Goal: Transaction & Acquisition: Purchase product/service

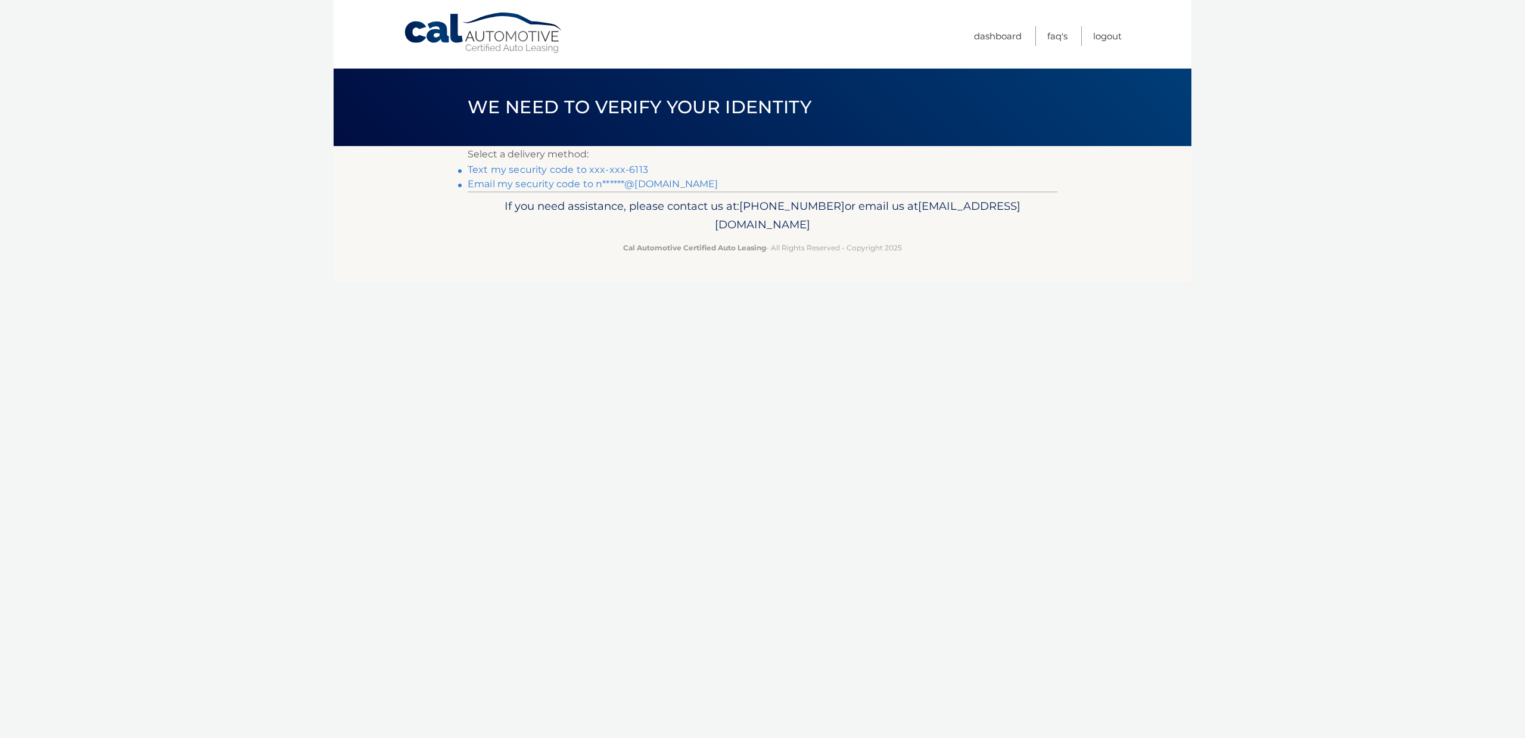
click at [580, 169] on link "Text my security code to xxx-xxx-6113" at bounding box center [558, 169] width 181 height 11
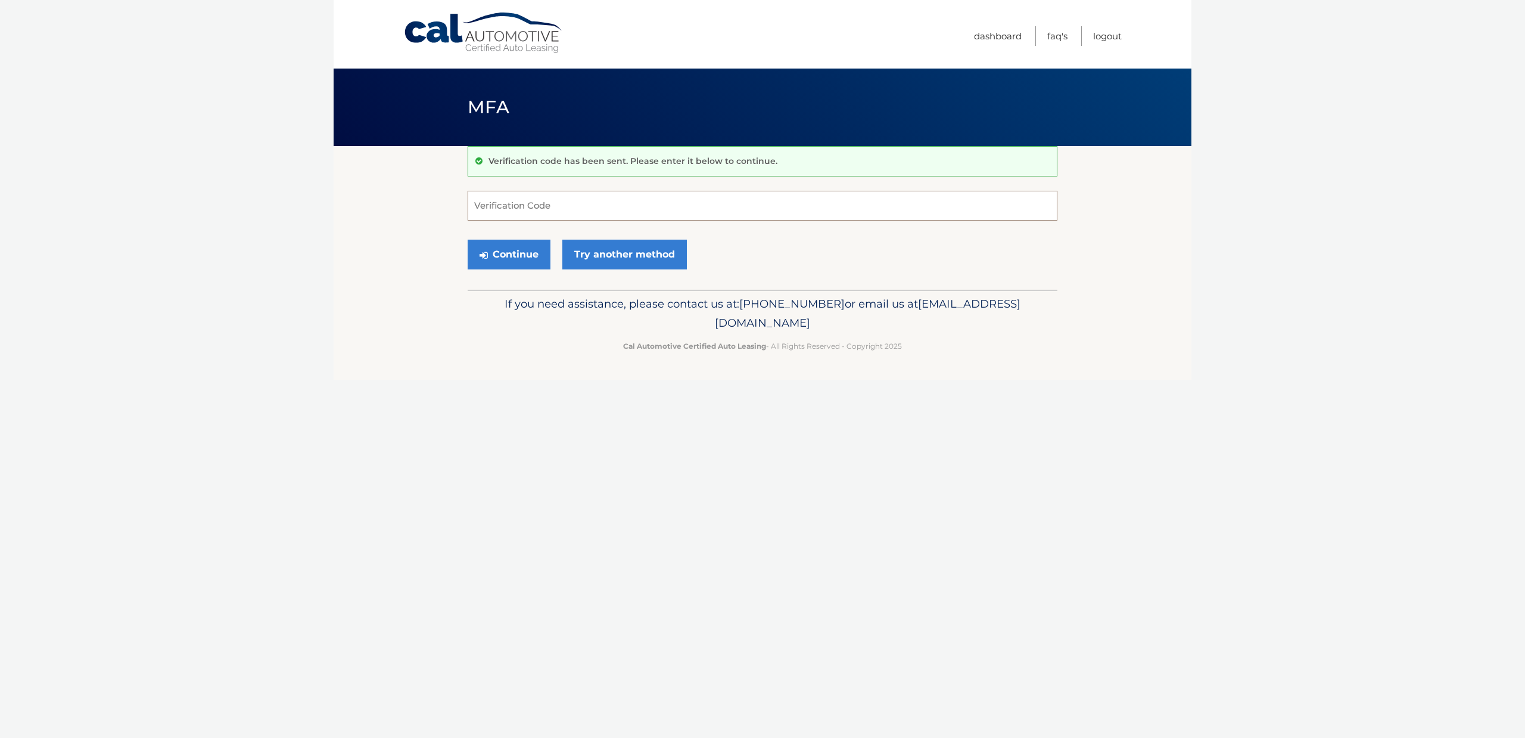
click at [540, 202] on input "Verification Code" at bounding box center [763, 206] width 590 height 30
type input "325659"
click at [537, 256] on button "Continue" at bounding box center [509, 255] width 83 height 30
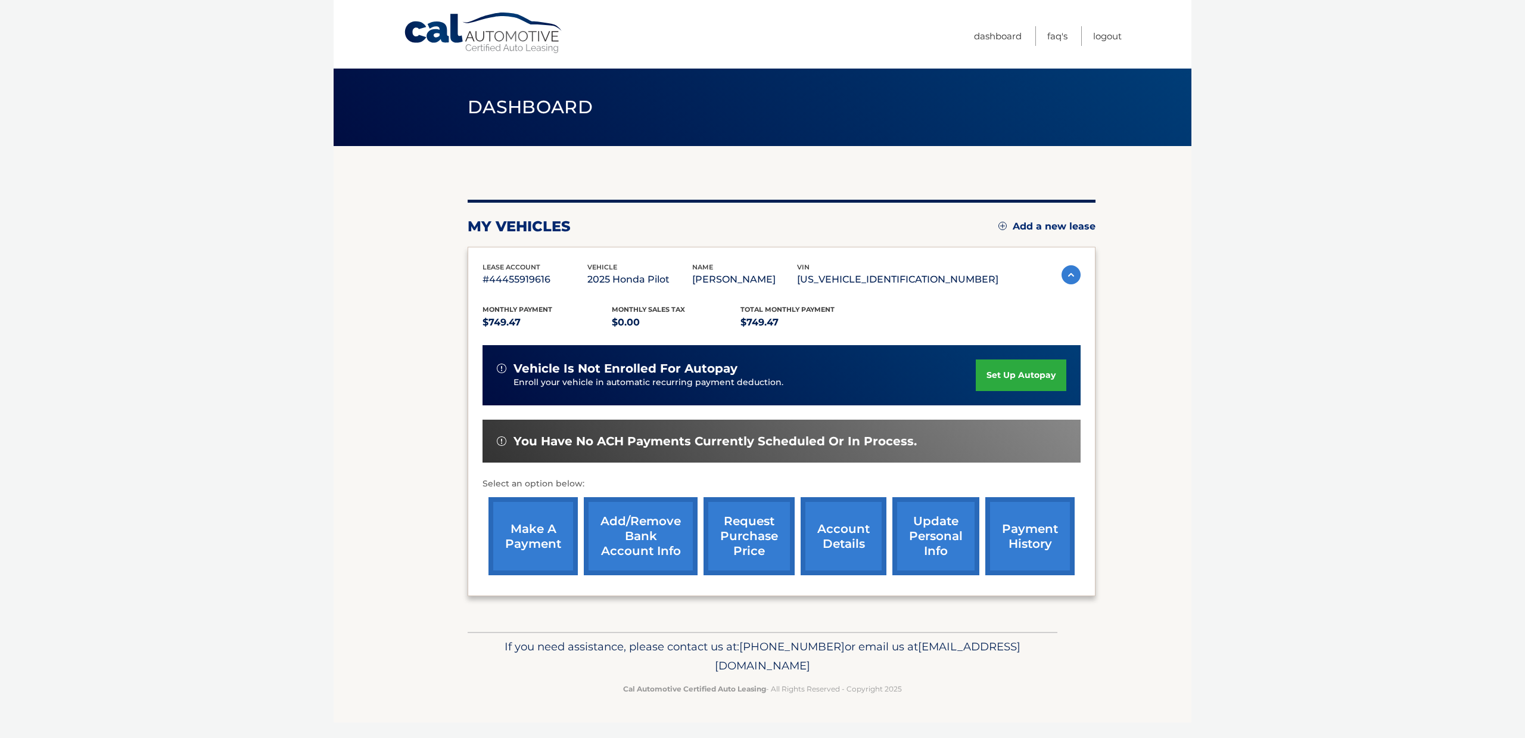
click at [536, 505] on link "make a payment" at bounding box center [533, 536] width 89 height 78
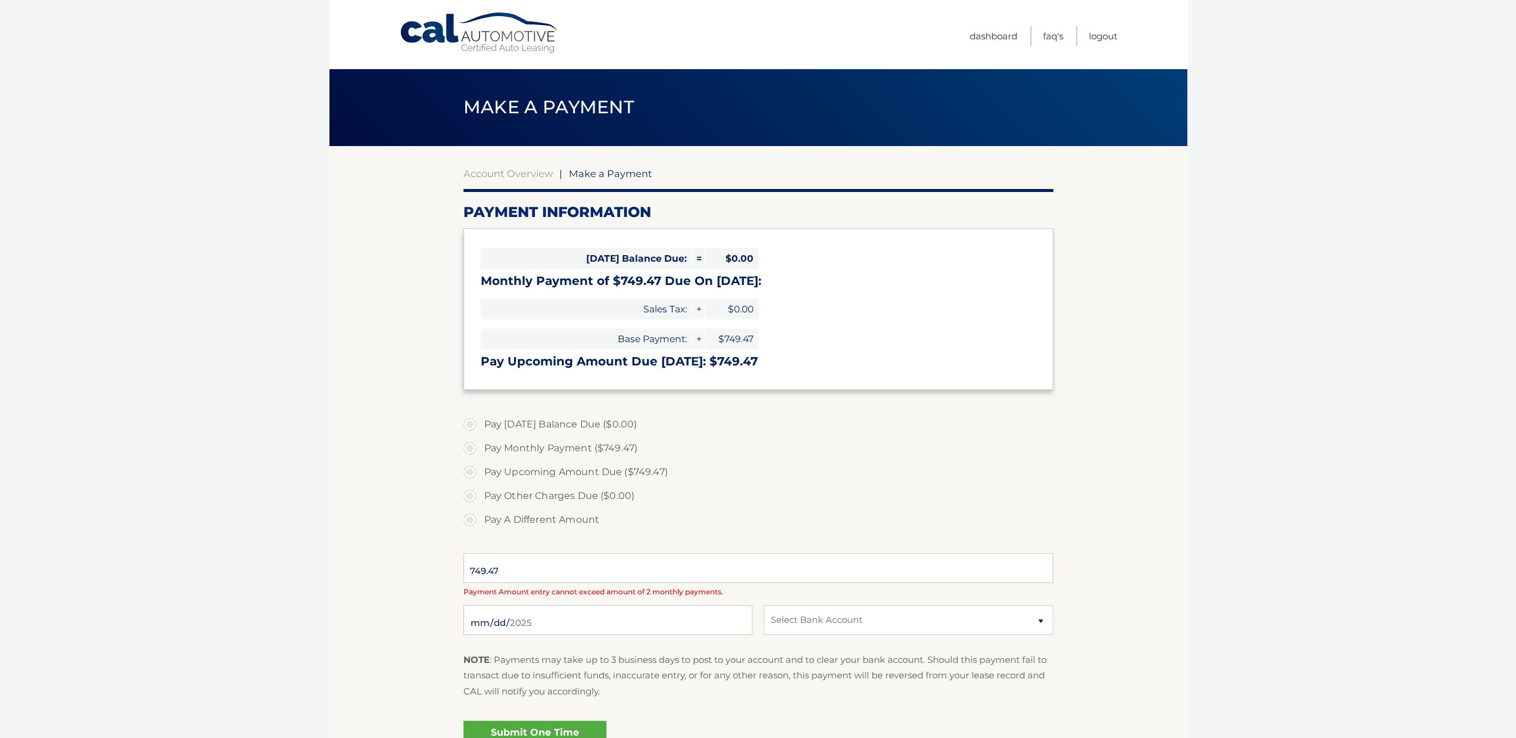
select select "MzRlNTllMTMtY2RiZi00N2U0LWExYzAtZTYzMTBmMWIxMTI2"
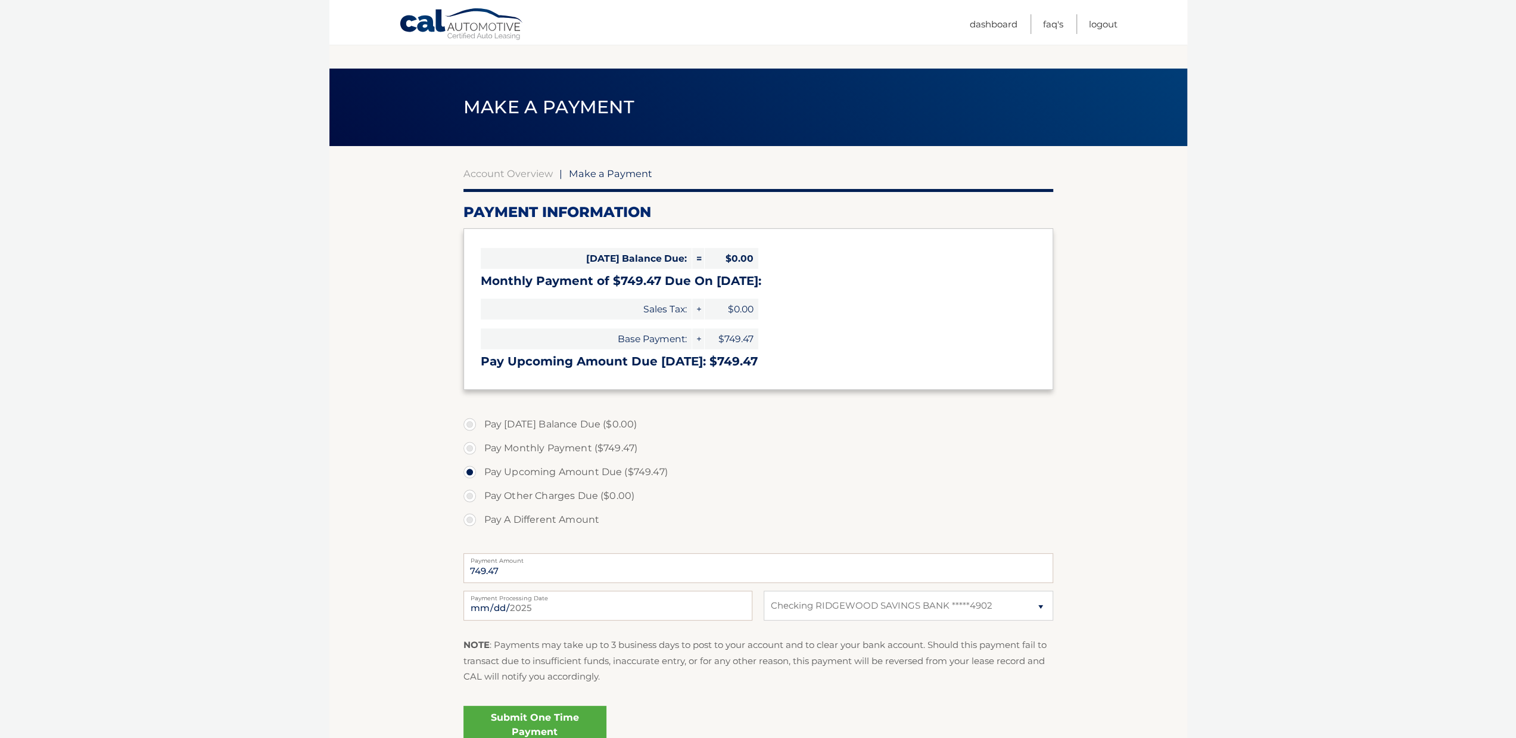
scroll to position [113, 0]
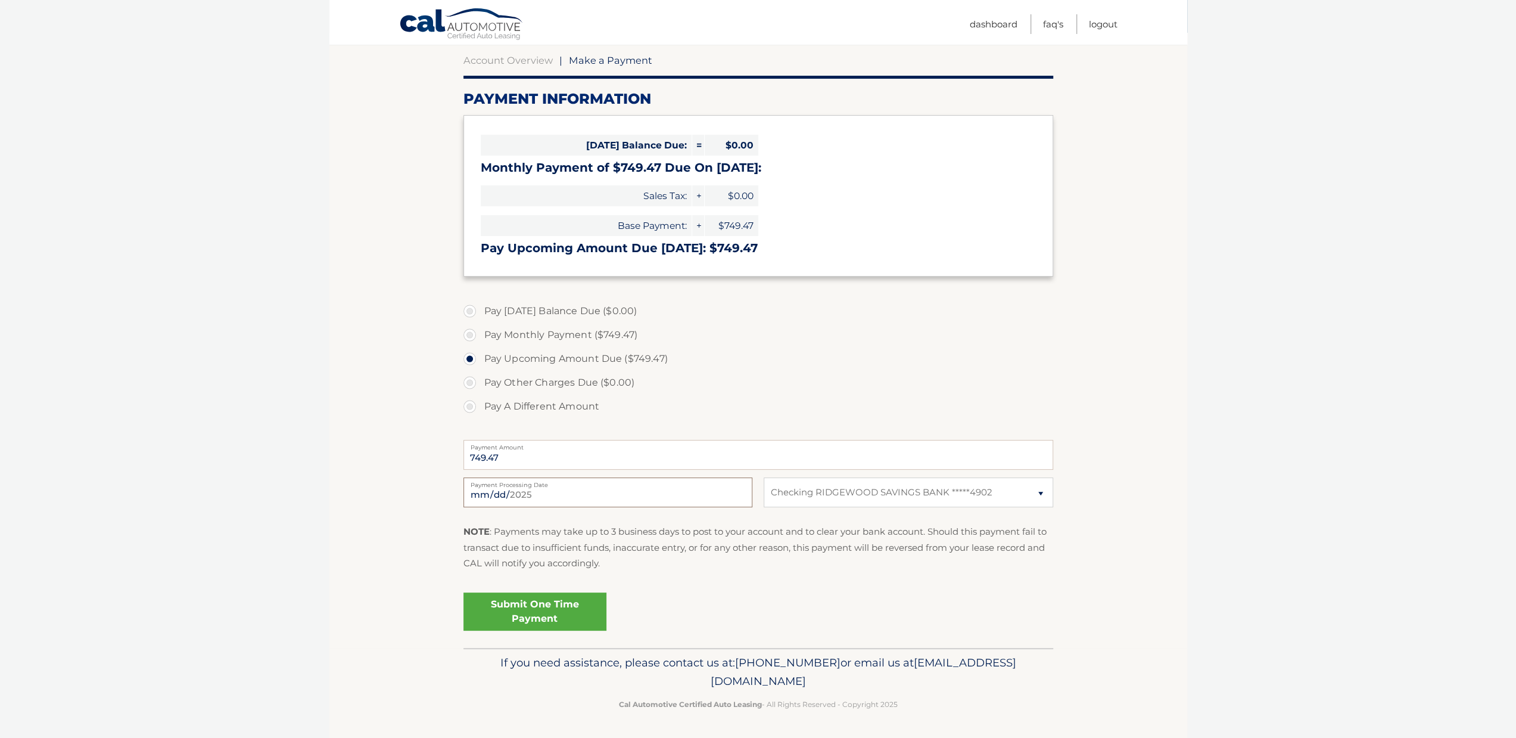
click at [548, 492] on input "[DATE]" at bounding box center [608, 492] width 289 height 30
type input "[DATE]"
click at [527, 619] on link "Submit One Time Payment" at bounding box center [535, 611] width 143 height 38
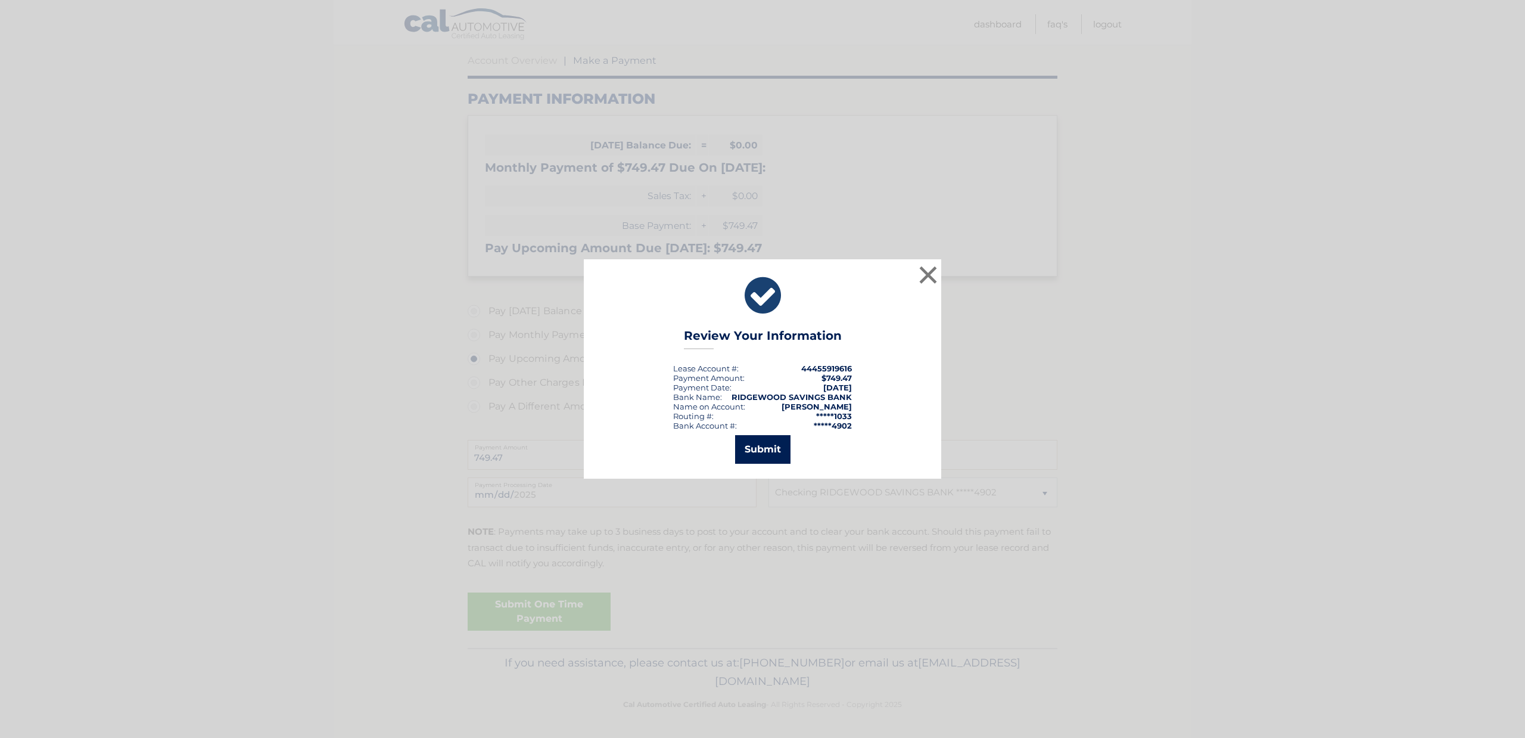
click at [765, 445] on button "Submit" at bounding box center [762, 449] width 55 height 29
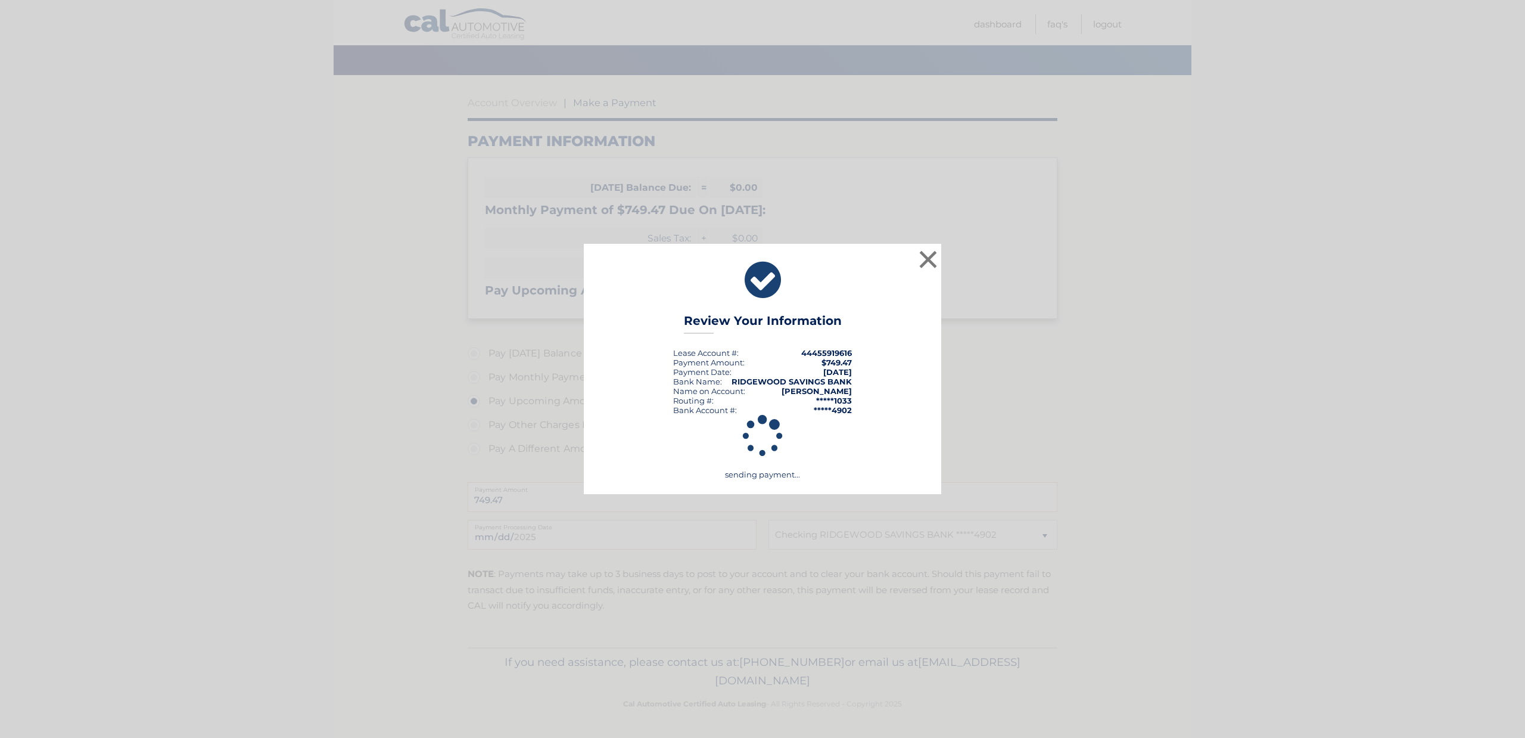
scroll to position [70, 0]
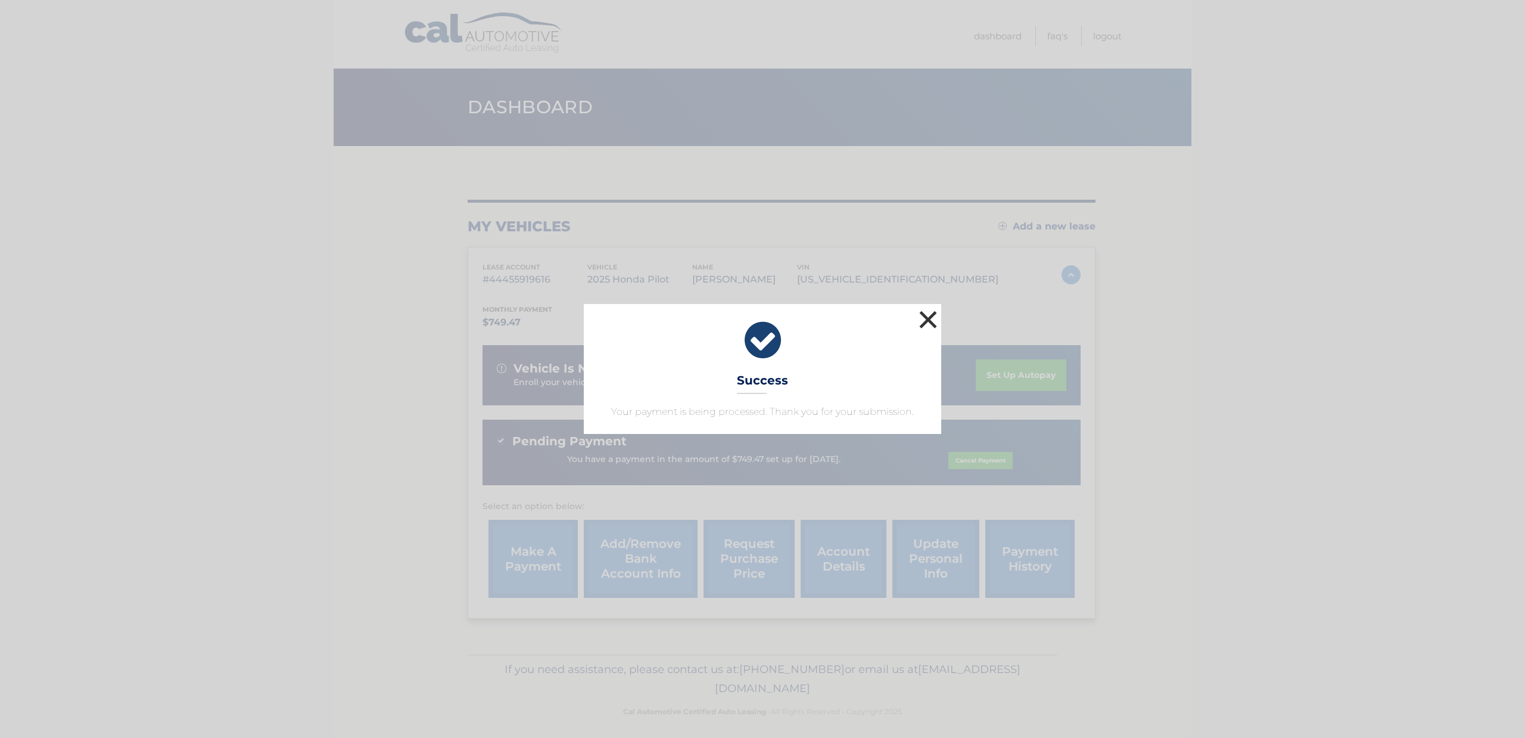
click at [925, 321] on button "×" at bounding box center [928, 319] width 24 height 24
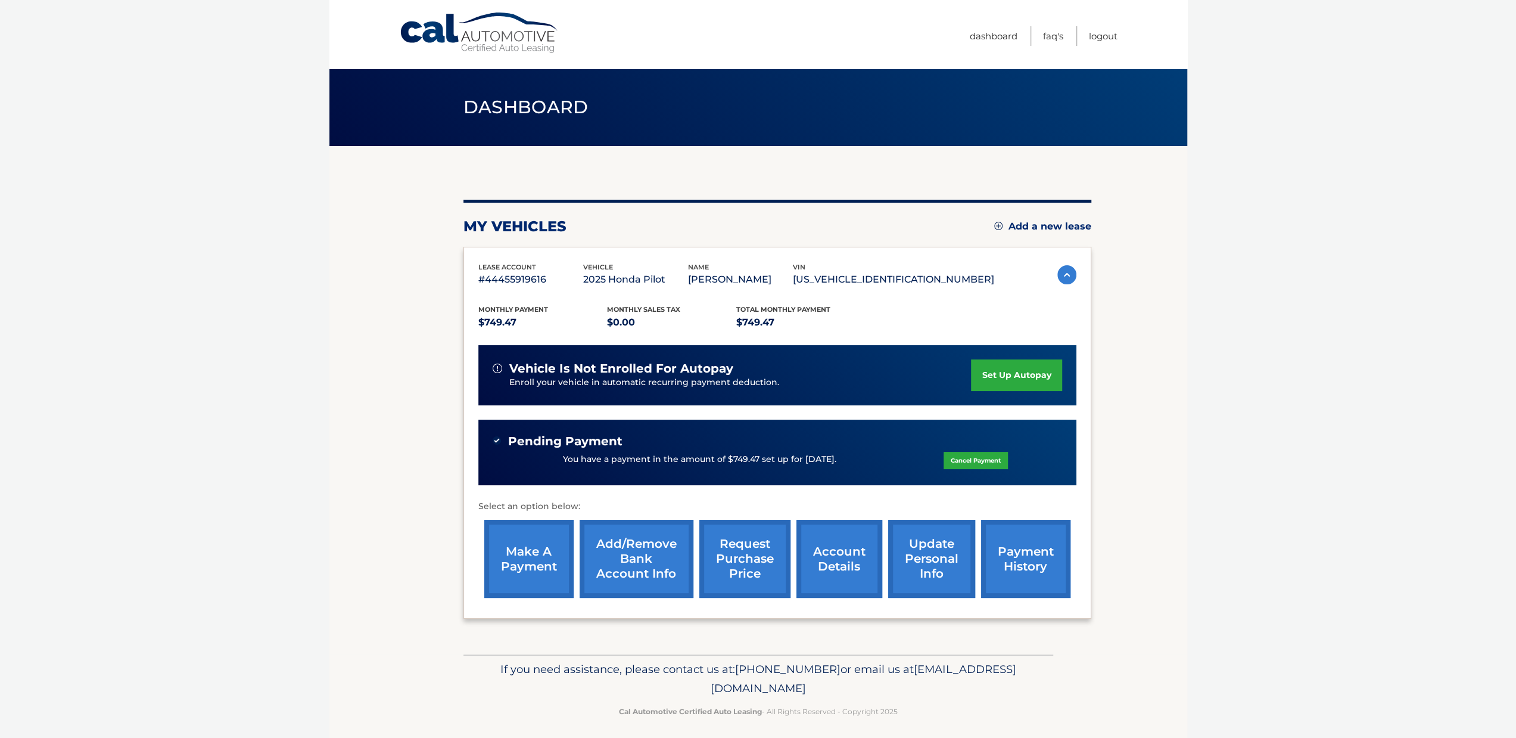
click at [1286, 239] on body "Cal Automotive Menu Dashboard FAQ's Logout" at bounding box center [758, 369] width 1516 height 738
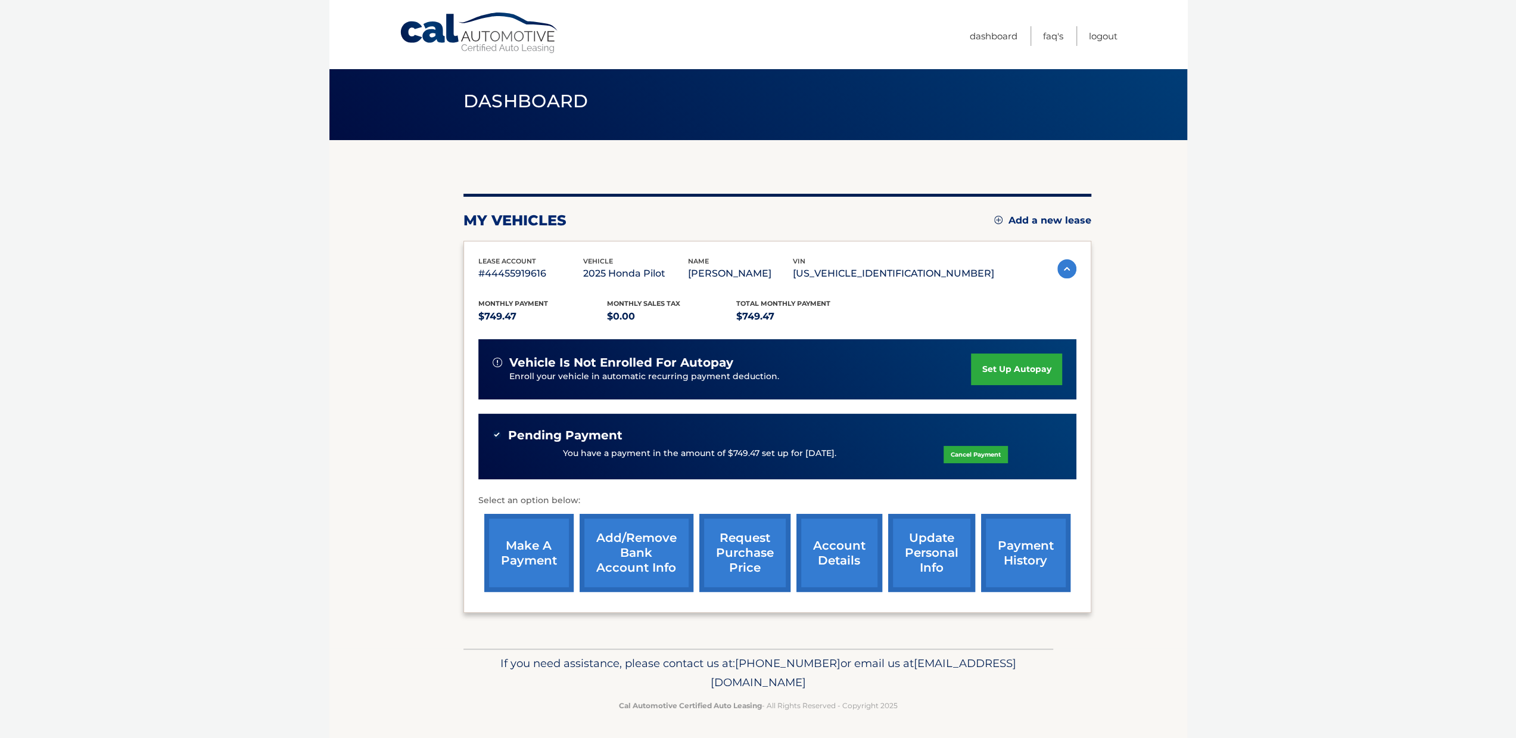
click at [1007, 552] on link "payment history" at bounding box center [1025, 553] width 89 height 78
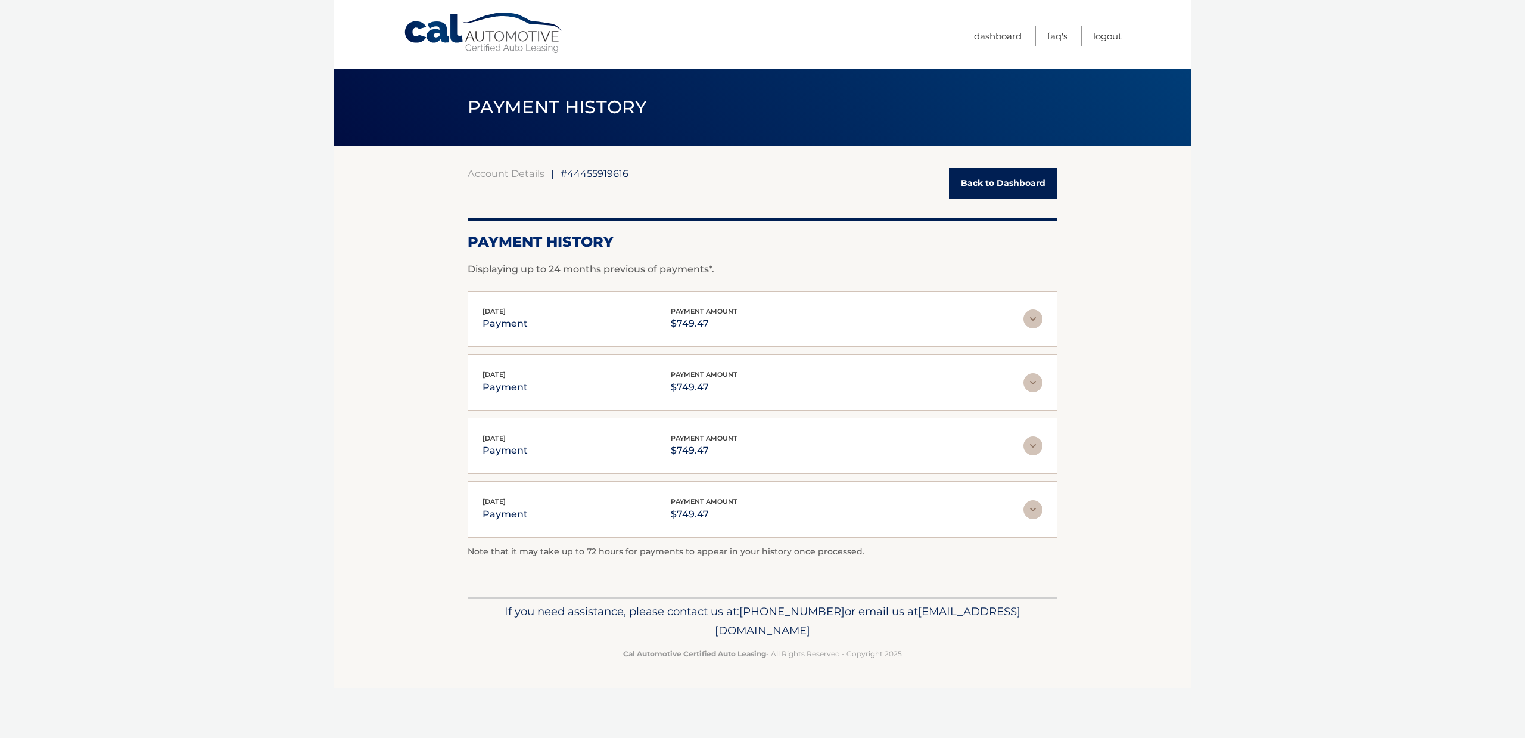
click at [1401, 185] on body "Cal Automotive Menu Dashboard FAQ's Logout |" at bounding box center [762, 369] width 1525 height 738
